Goal: Task Accomplishment & Management: Manage account settings

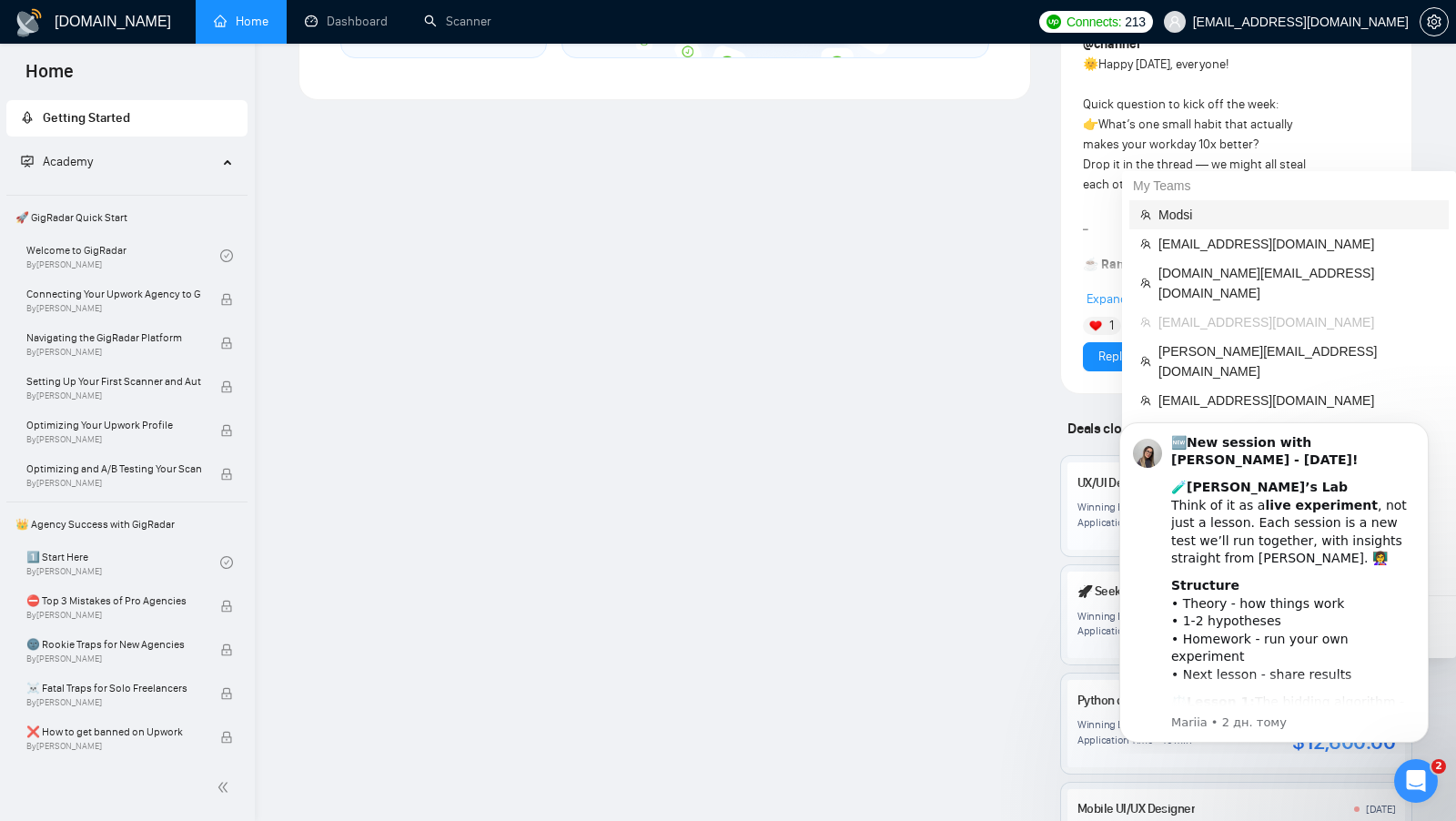
scroll to position [1194, 0]
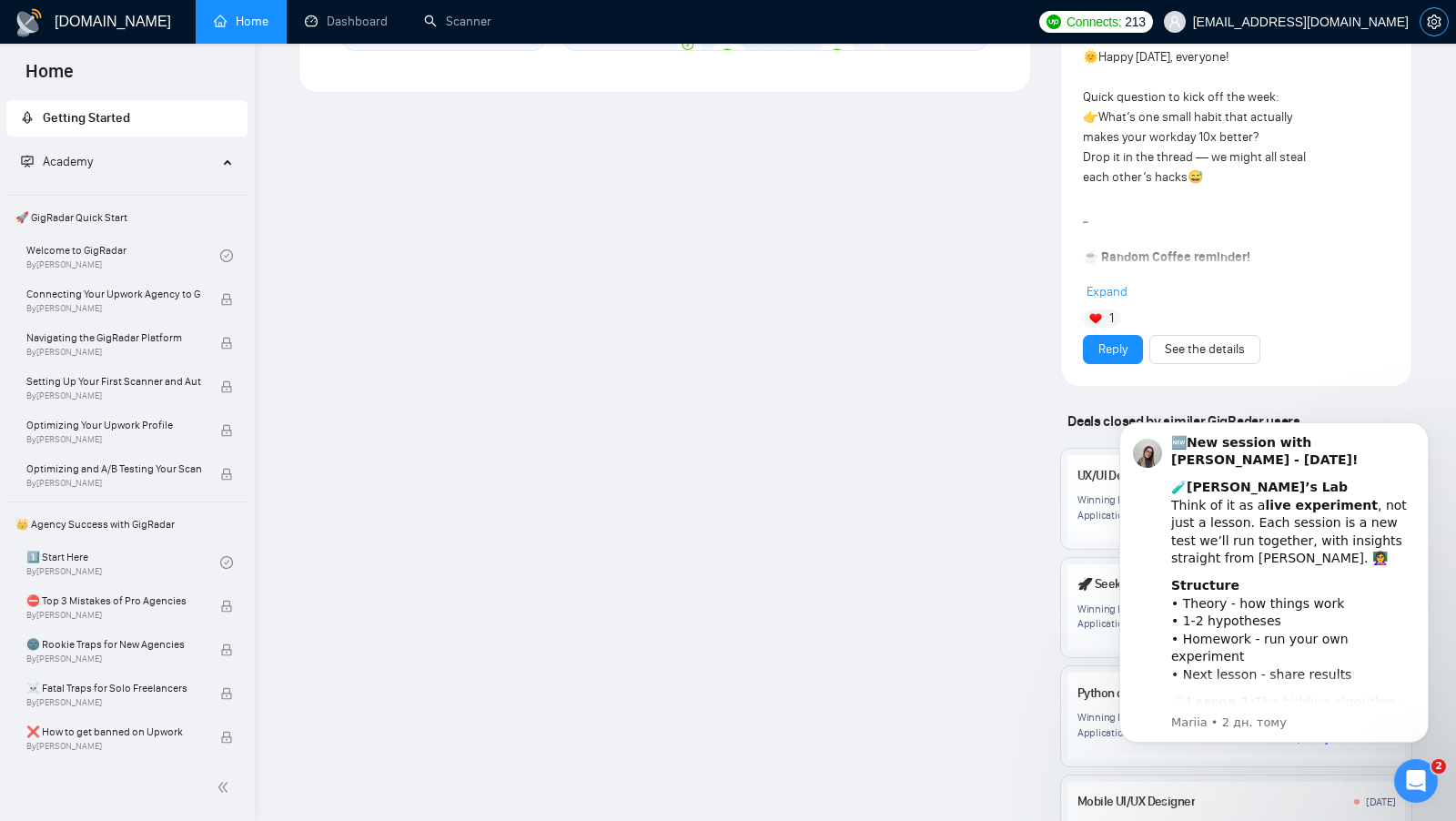
click at [1427, 24] on icon "setting" at bounding box center [1434, 21] width 15 height 15
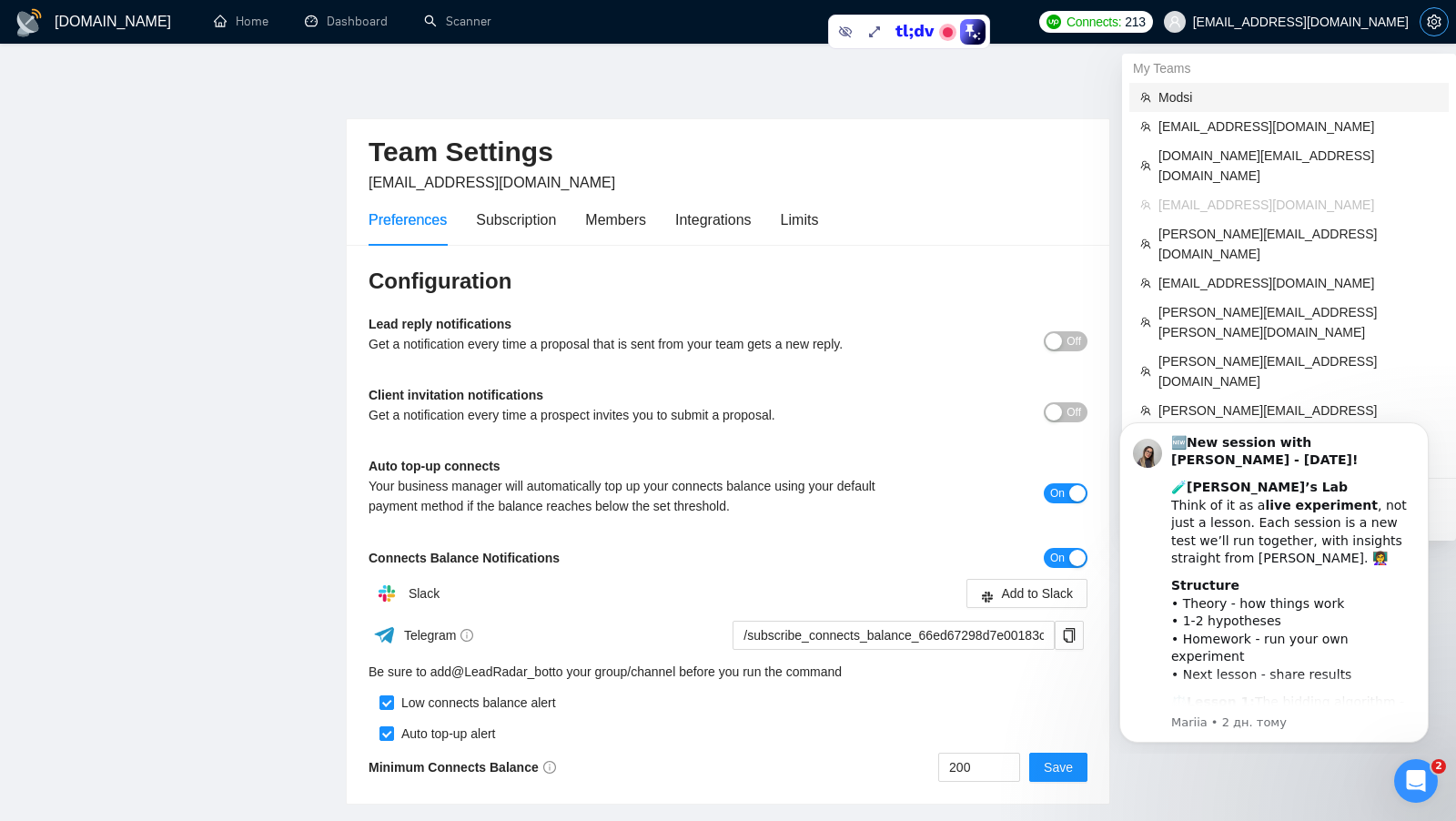
scroll to position [123, 0]
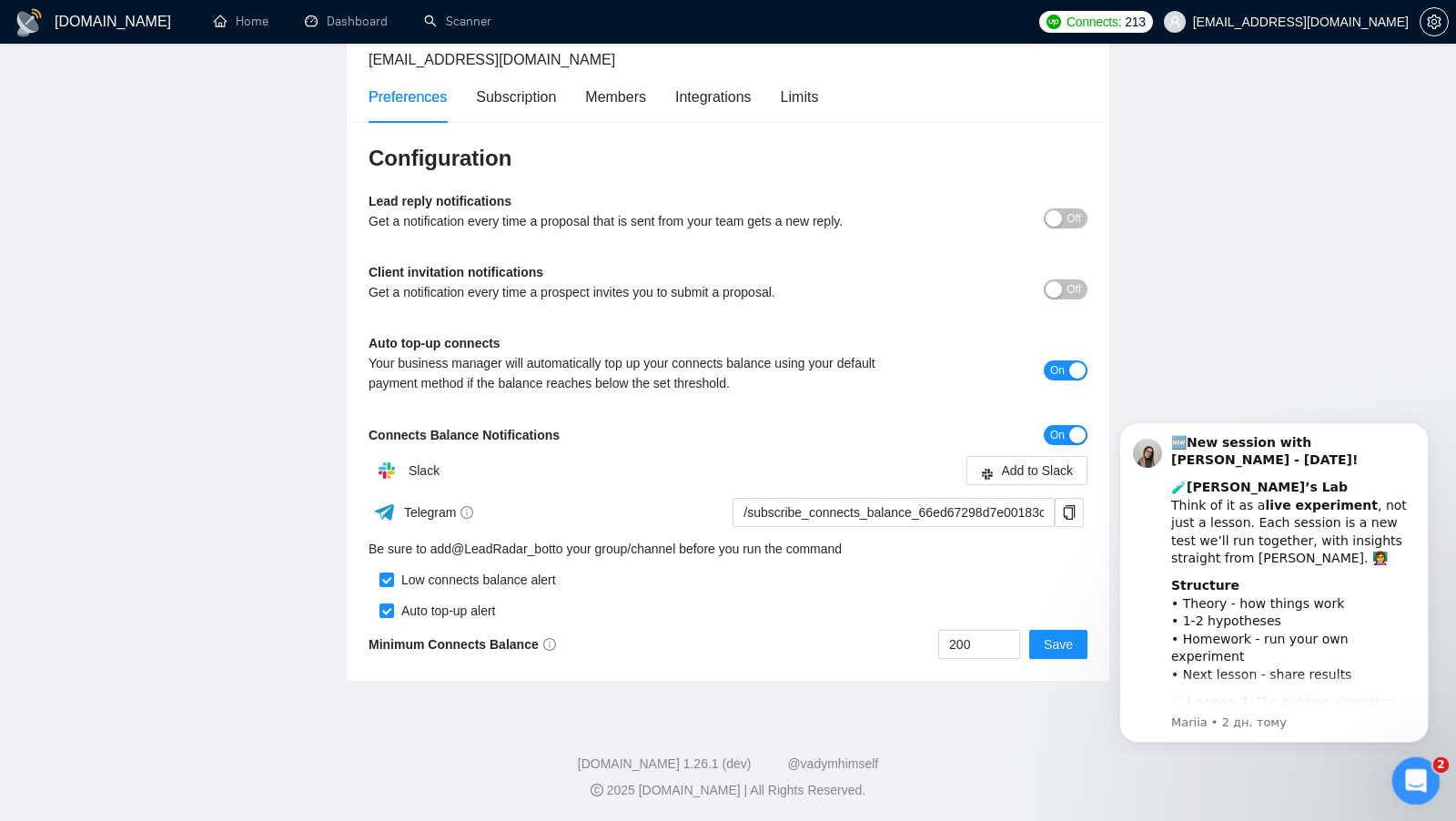
click at [1411, 786] on icon "Відкрити програму для спілкування Intercom" at bounding box center [1413, 778] width 30 height 30
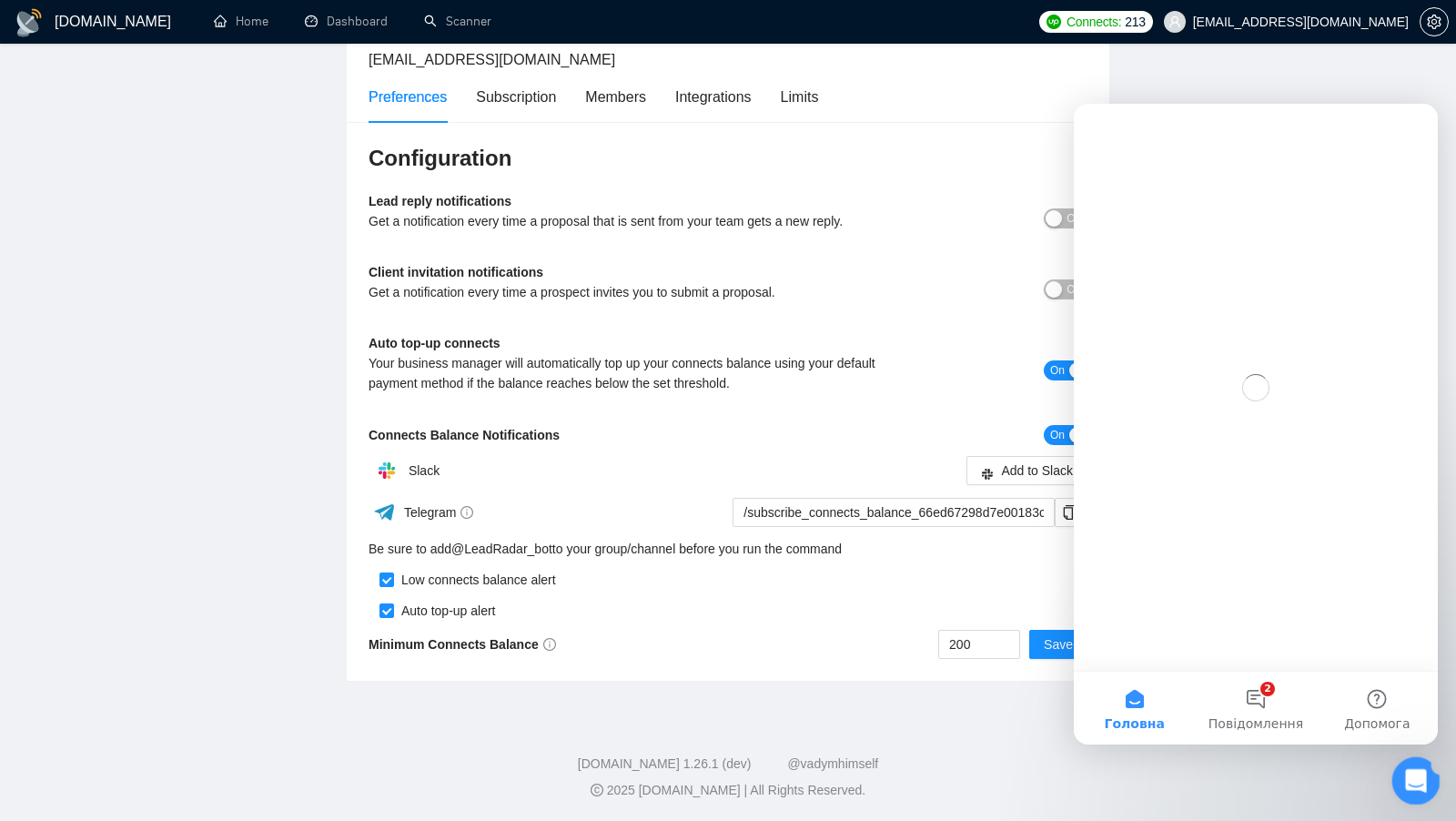
scroll to position [0, 0]
click at [1411, 786] on icon "Закрити програму для спілкування Intercom" at bounding box center [1413, 778] width 21 height 21
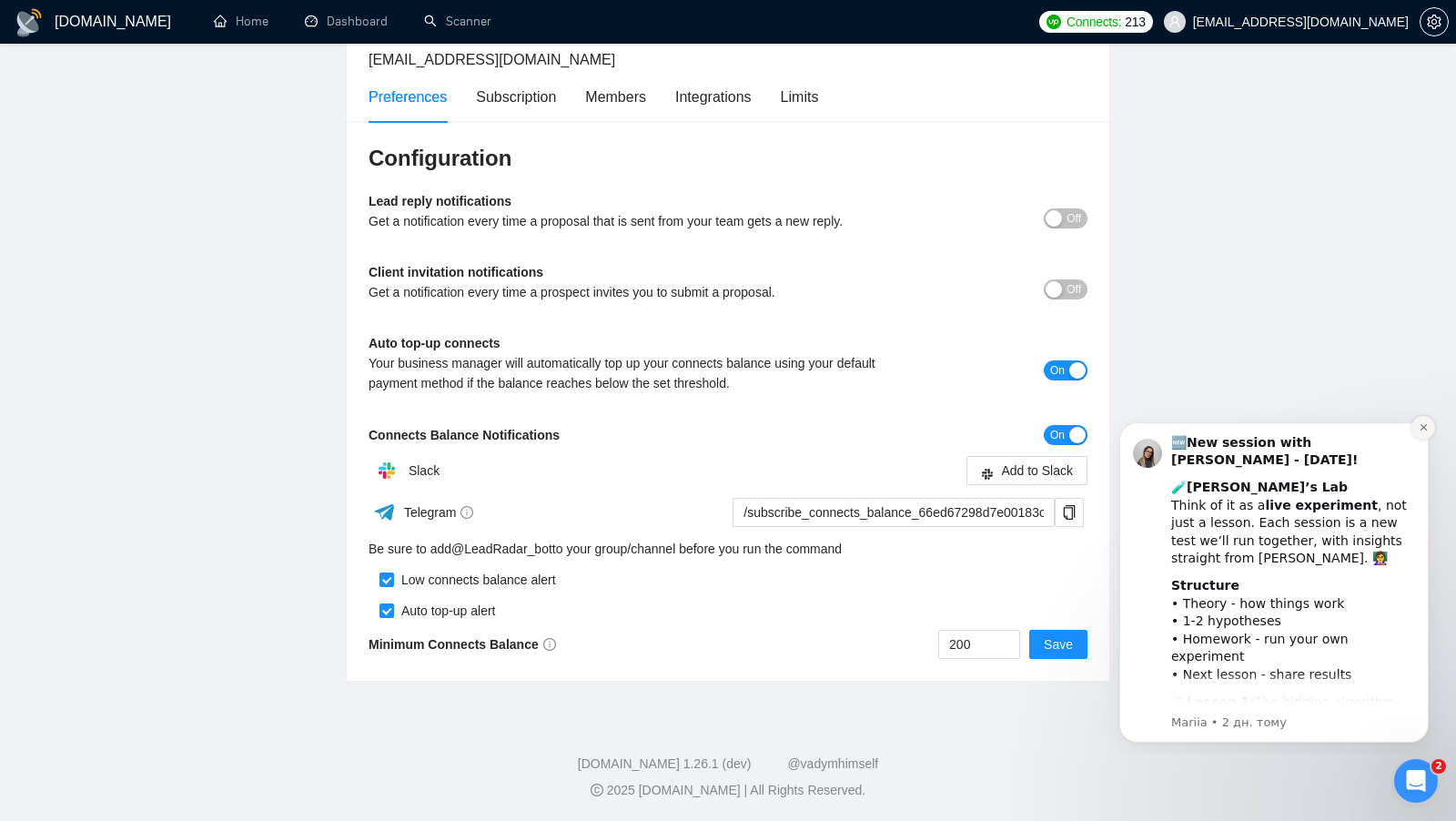
click at [1420, 425] on icon "Dismiss notification" at bounding box center [1424, 428] width 10 height 10
click at [1426, 431] on icon "Dismiss notification" at bounding box center [1424, 428] width 10 height 10
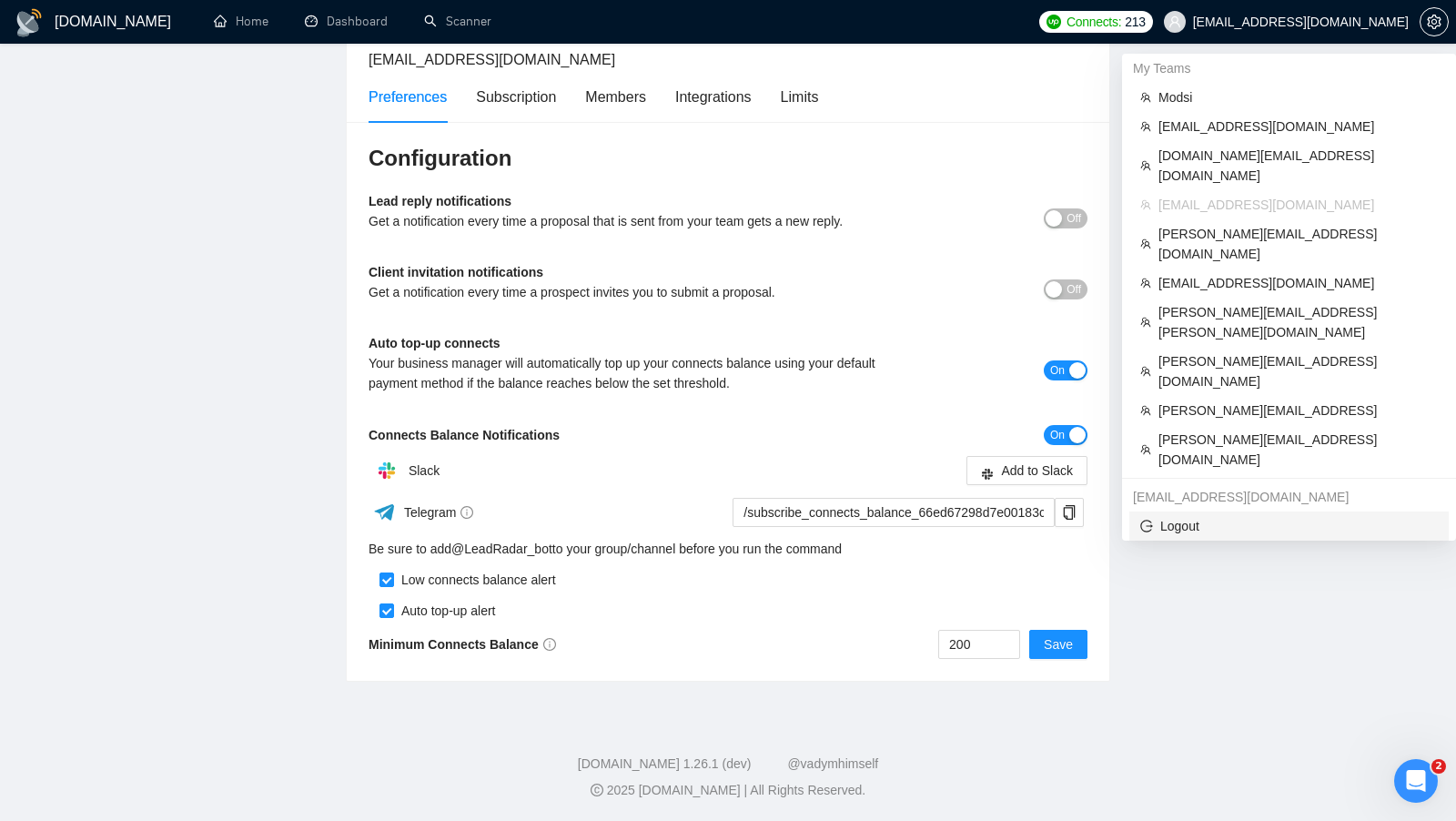
click at [1214, 511] on li "Logout" at bounding box center [1289, 526] width 319 height 29
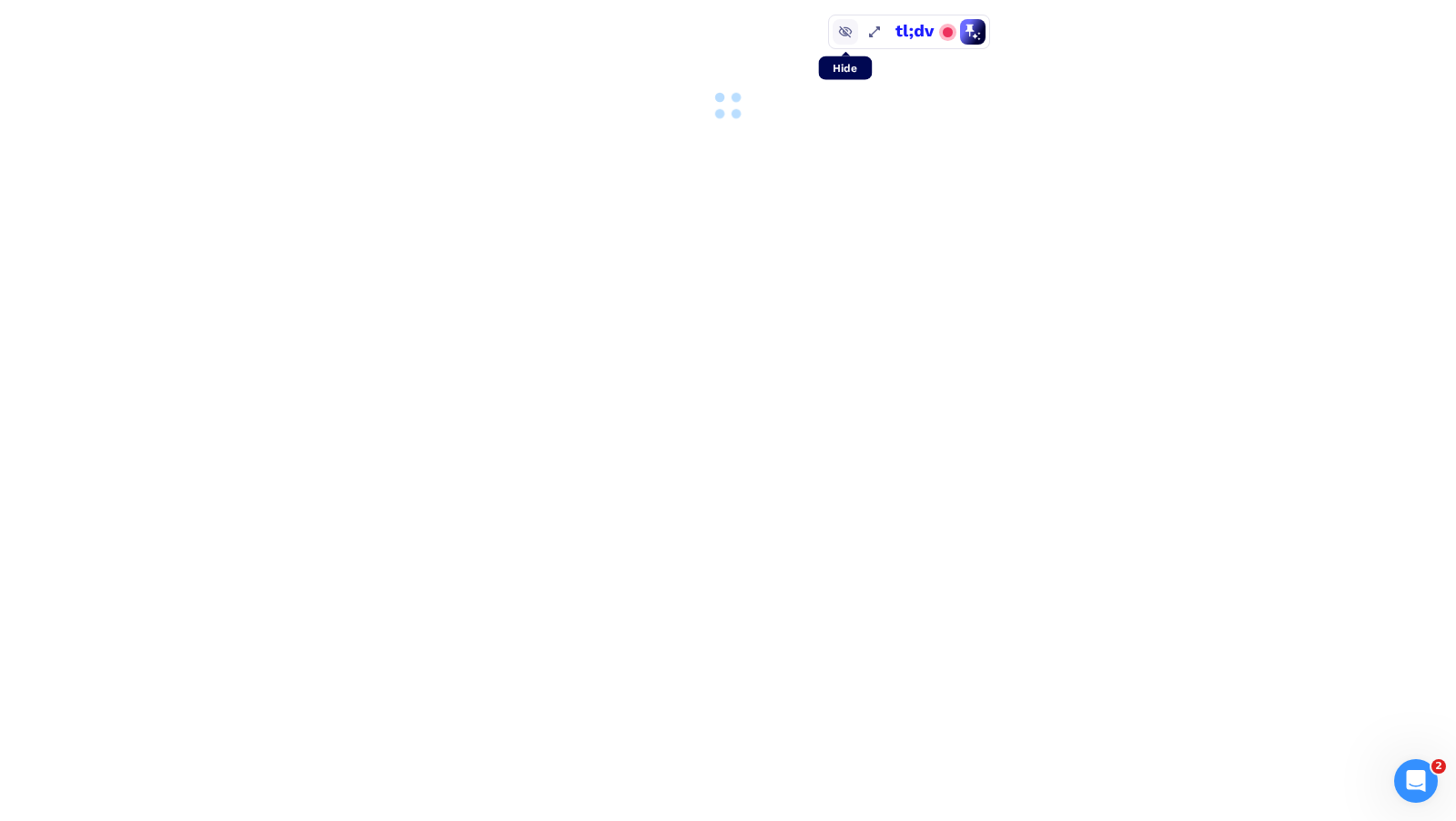
click at [840, 35] on icon at bounding box center [845, 31] width 15 height 15
